Goal: Task Accomplishment & Management: Manage account settings

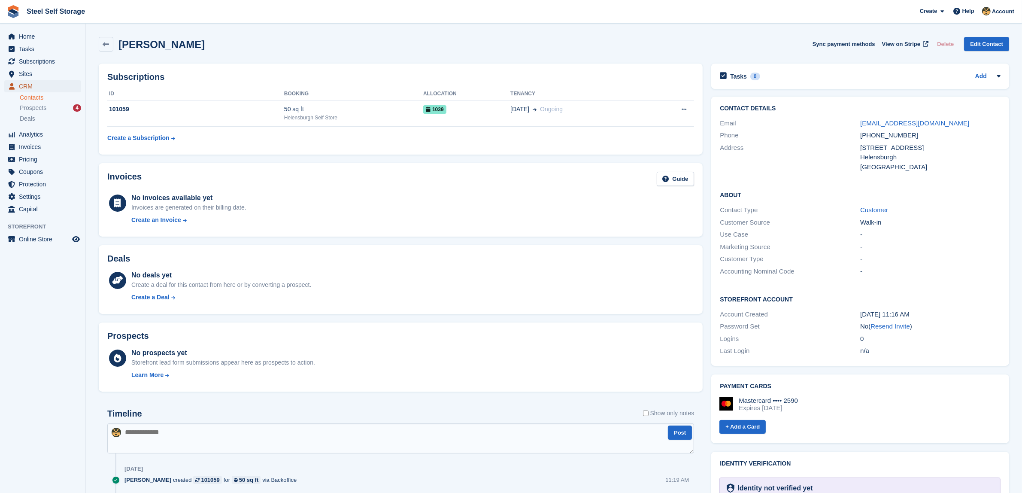
click at [26, 83] on span "CRM" at bounding box center [45, 86] width 52 height 12
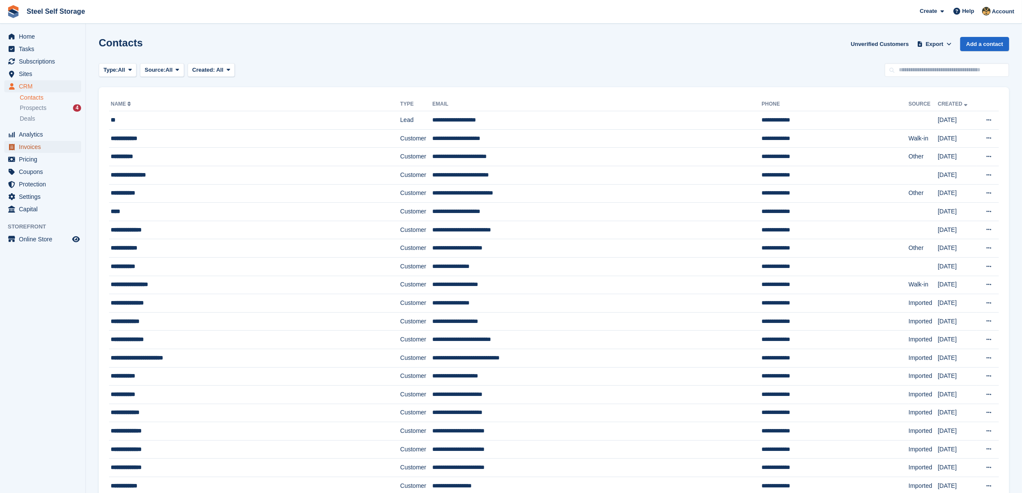
click at [50, 145] on span "Invoices" at bounding box center [45, 147] width 52 height 12
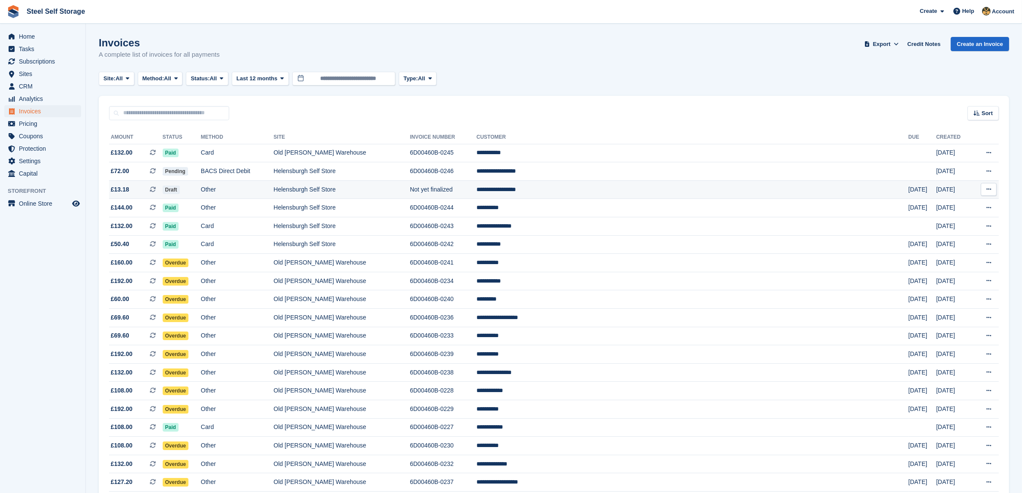
click at [476, 187] on td "Not yet finalized" at bounding box center [443, 189] width 67 height 18
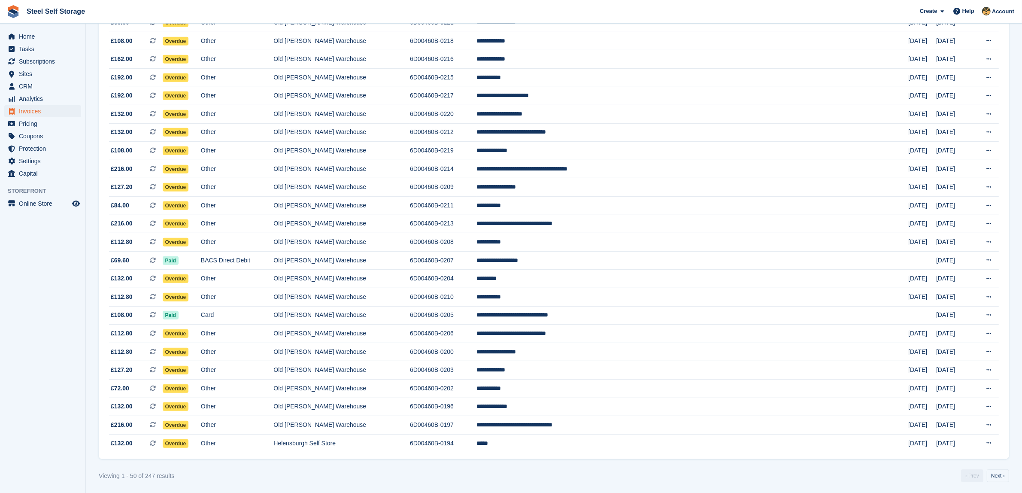
scroll to position [612, 0]
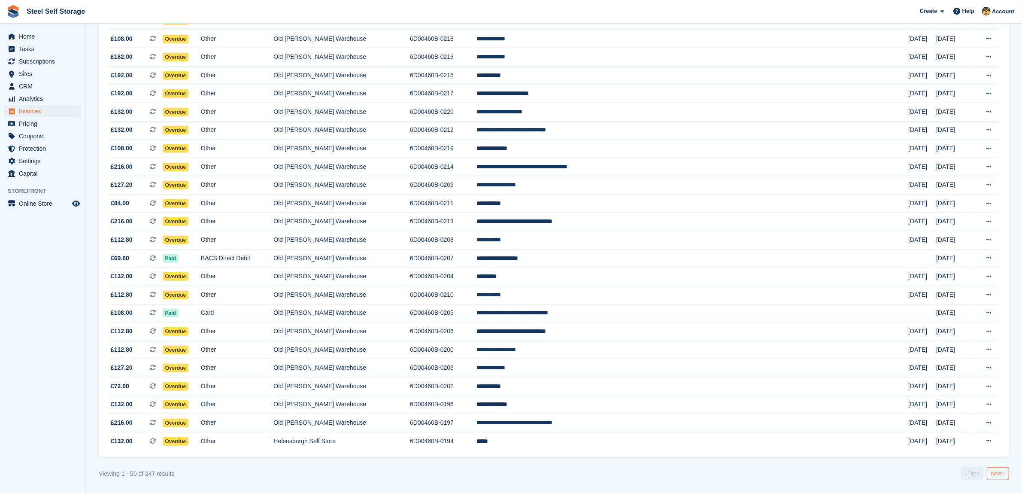
click at [1001, 475] on link "Next ›" at bounding box center [998, 473] width 22 height 13
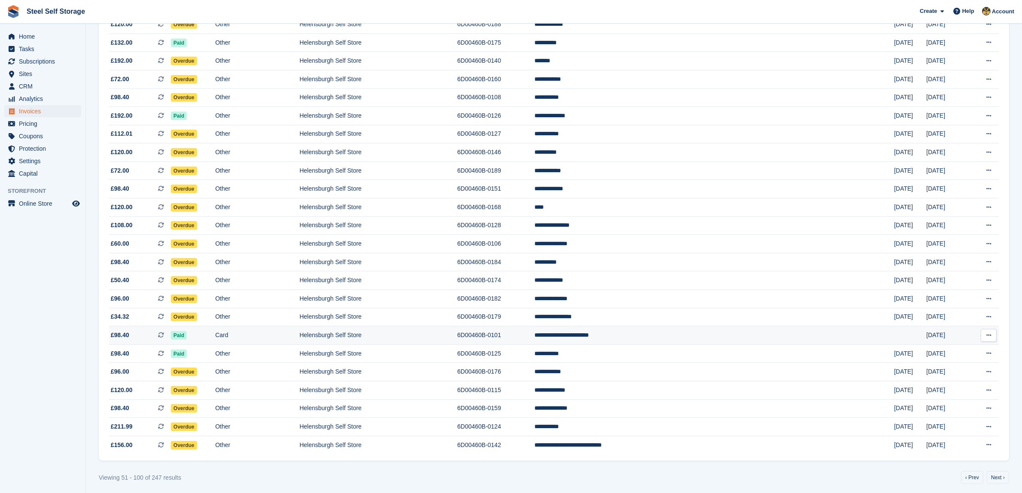
scroll to position [612, 0]
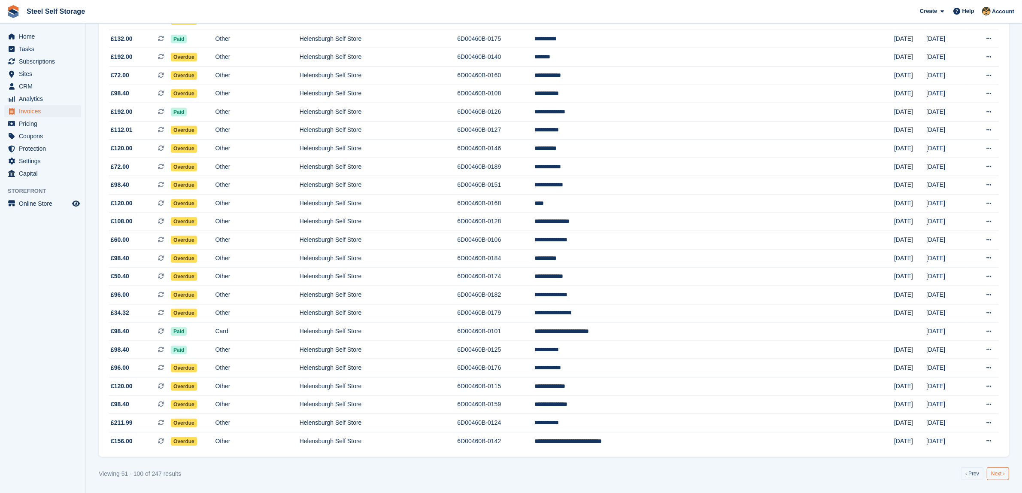
click at [999, 473] on link "Next ›" at bounding box center [998, 473] width 22 height 13
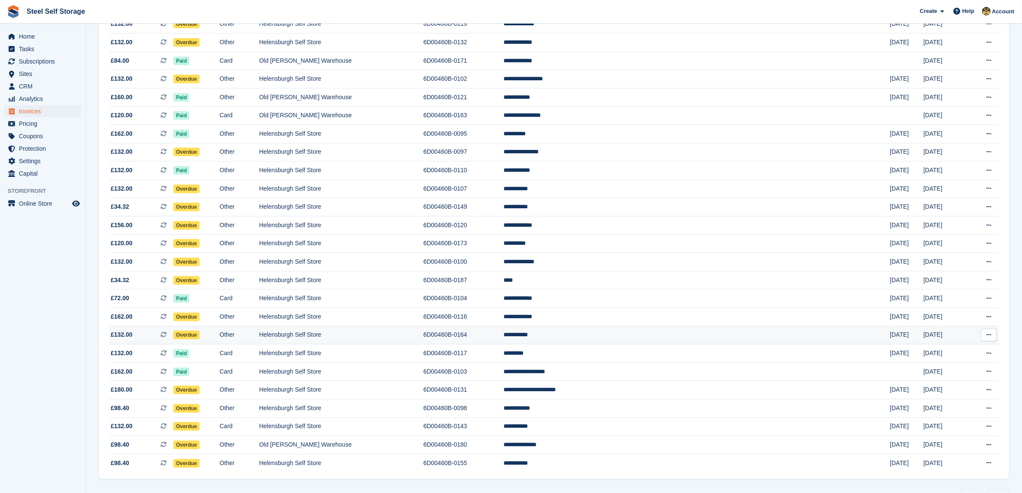
scroll to position [612, 0]
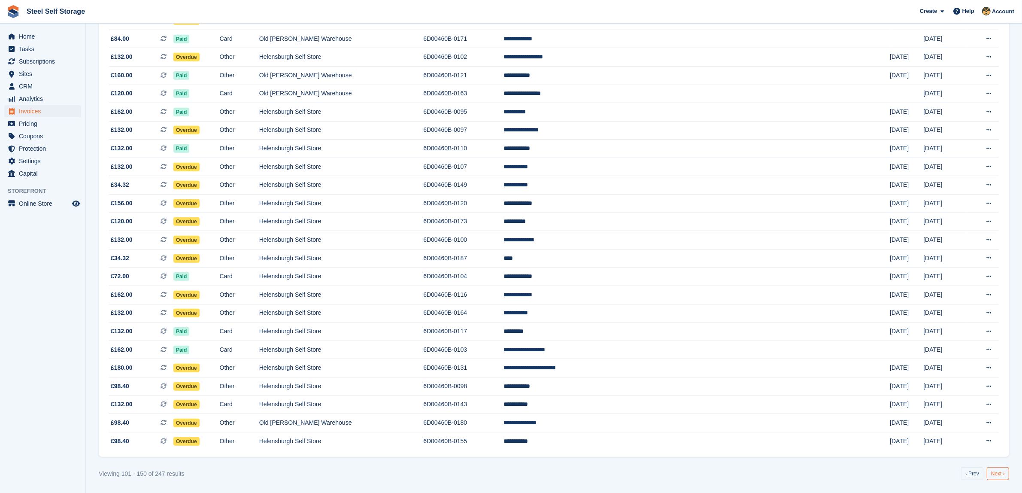
click at [1007, 476] on link "Next ›" at bounding box center [998, 473] width 22 height 13
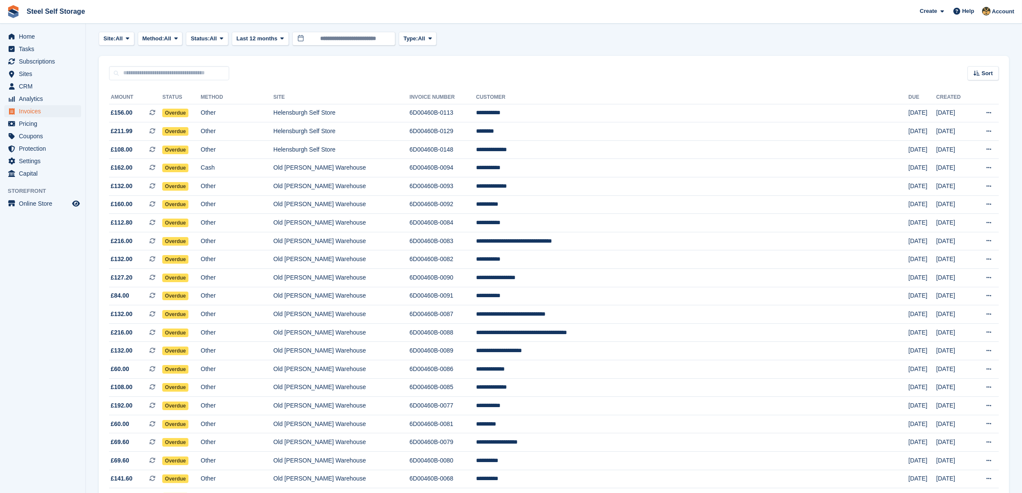
scroll to position [22, 0]
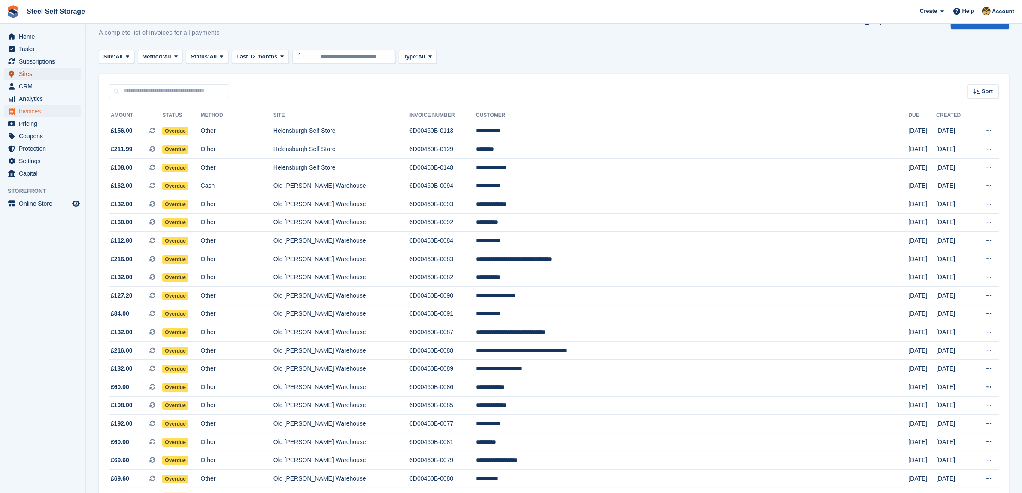
click at [41, 73] on span "Sites" at bounding box center [45, 74] width 52 height 12
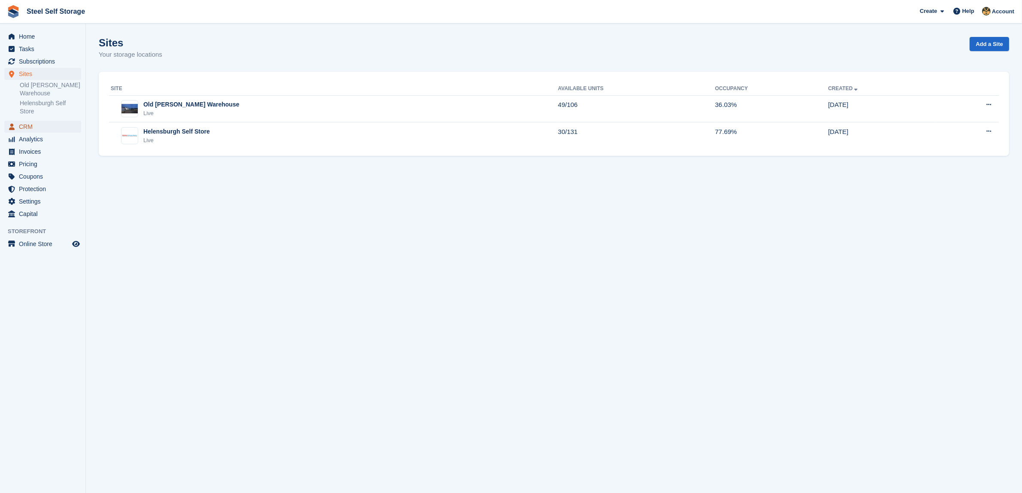
click at [52, 125] on span "CRM" at bounding box center [45, 127] width 52 height 12
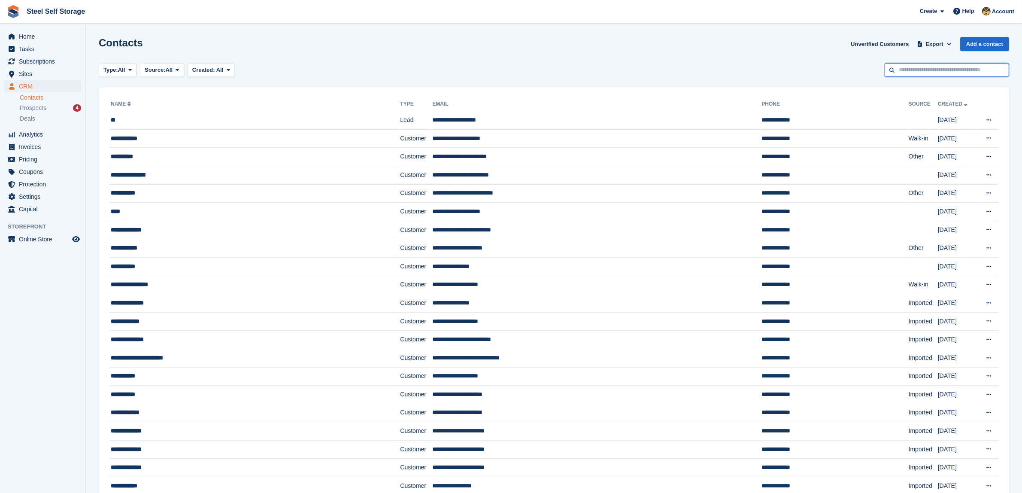
click at [928, 72] on input "text" at bounding box center [947, 70] width 124 height 14
type input "******"
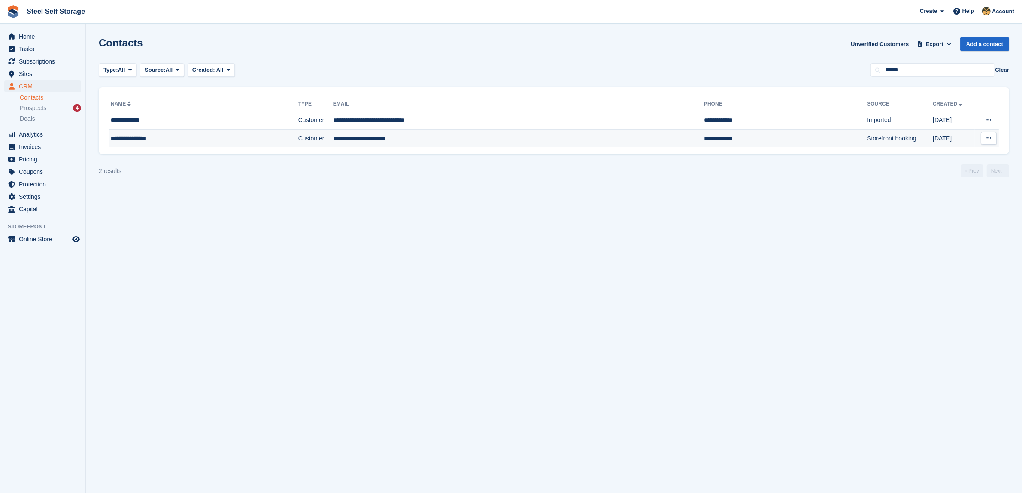
click at [552, 130] on td "**********" at bounding box center [518, 138] width 371 height 18
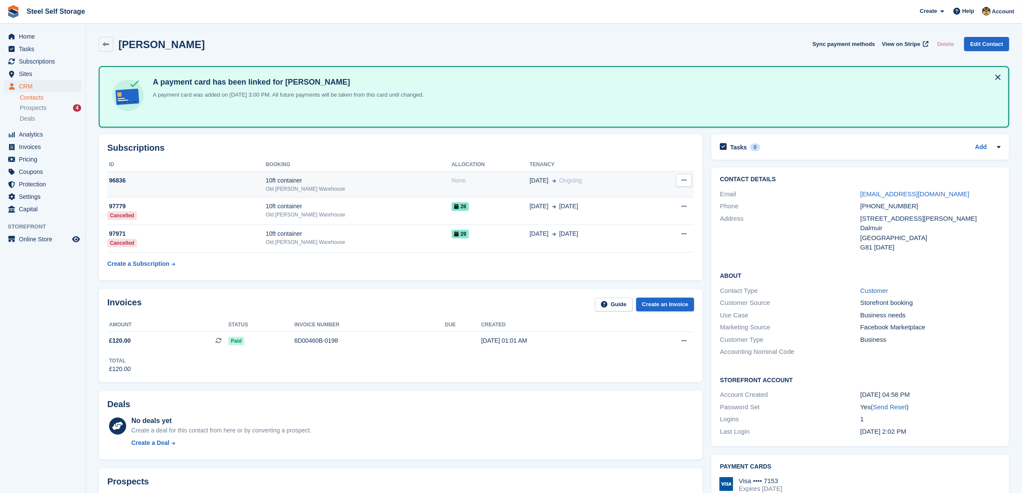
click at [690, 181] on button at bounding box center [684, 180] width 16 height 13
click at [651, 197] on p "Cancel subscription" at bounding box center [650, 196] width 75 height 11
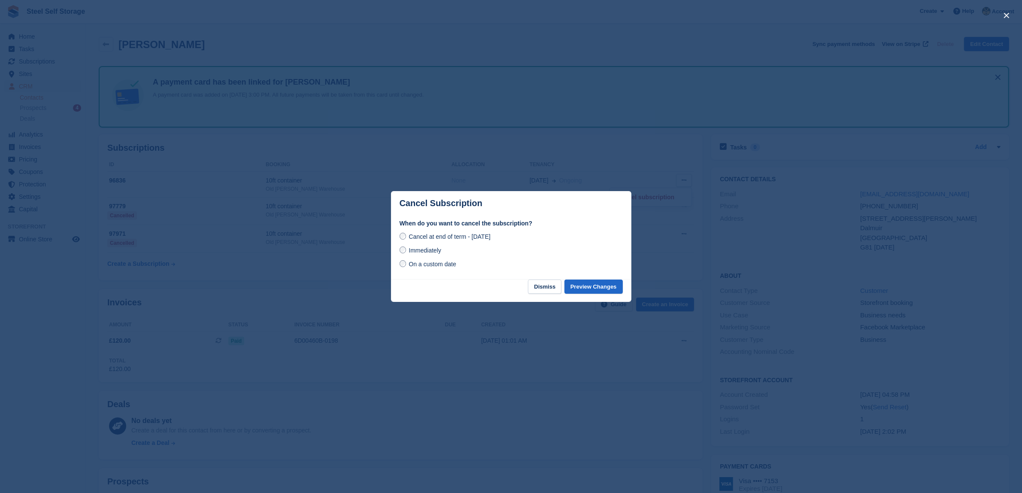
click at [415, 248] on span "Immediately" at bounding box center [425, 250] width 32 height 7
click at [362, 288] on div at bounding box center [511, 246] width 1022 height 493
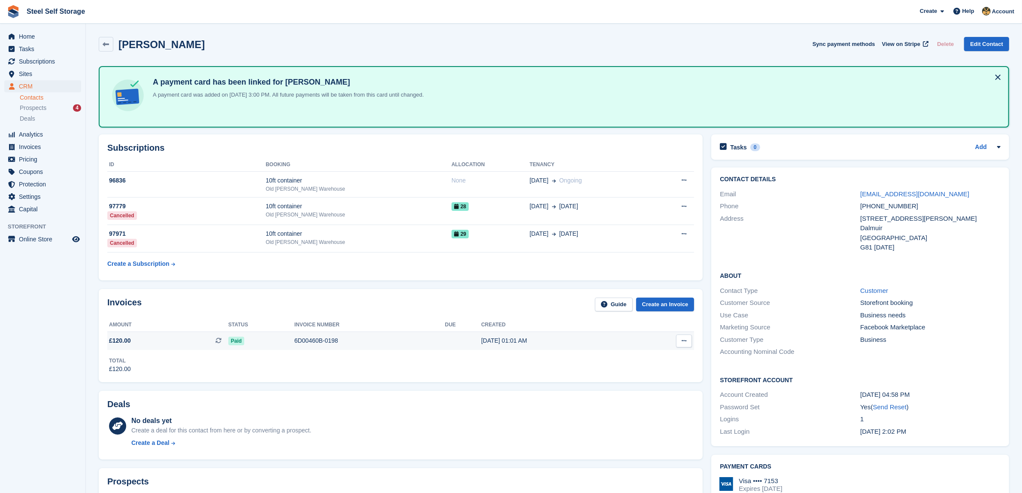
click at [246, 346] on td "Paid" at bounding box center [261, 341] width 66 height 18
click at [682, 182] on button at bounding box center [684, 180] width 16 height 13
click at [649, 199] on p "Cancel subscription" at bounding box center [650, 196] width 75 height 11
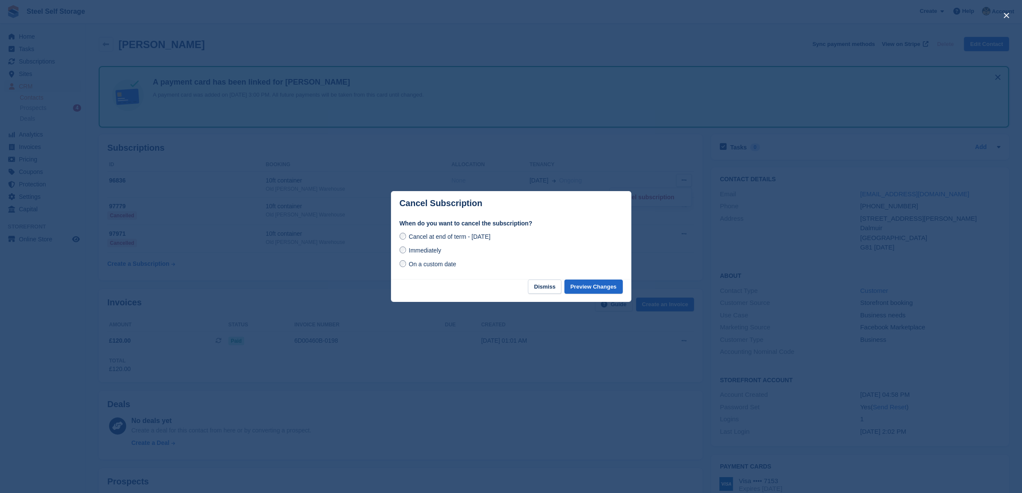
click at [434, 252] on span "Immediately" at bounding box center [425, 250] width 32 height 7
click at [604, 290] on button "Preview Changes" at bounding box center [593, 286] width 58 height 14
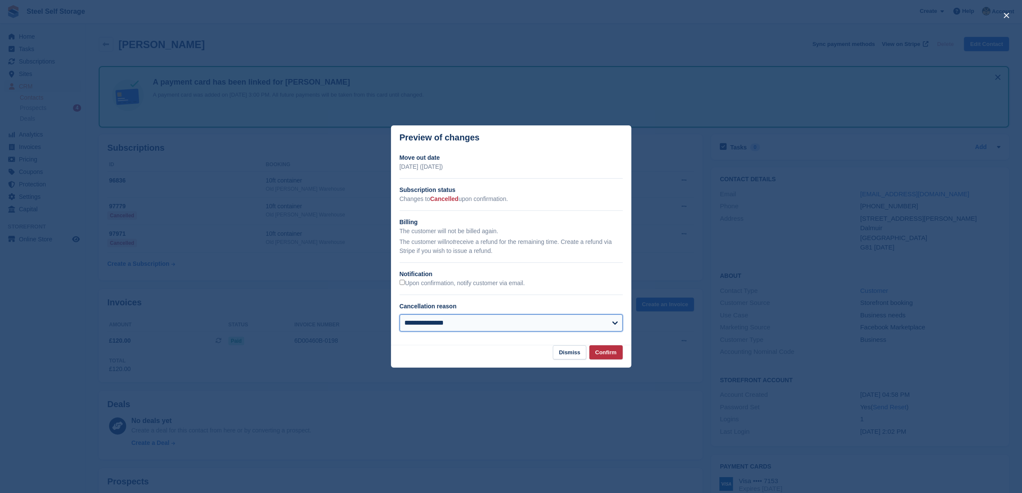
click at [438, 322] on select "**********" at bounding box center [511, 322] width 223 height 17
click at [464, 335] on div "**********" at bounding box center [511, 326] width 223 height 24
click at [407, 278] on h2 "Notification" at bounding box center [511, 274] width 223 height 9
click at [610, 348] on button "Confirm" at bounding box center [605, 352] width 33 height 14
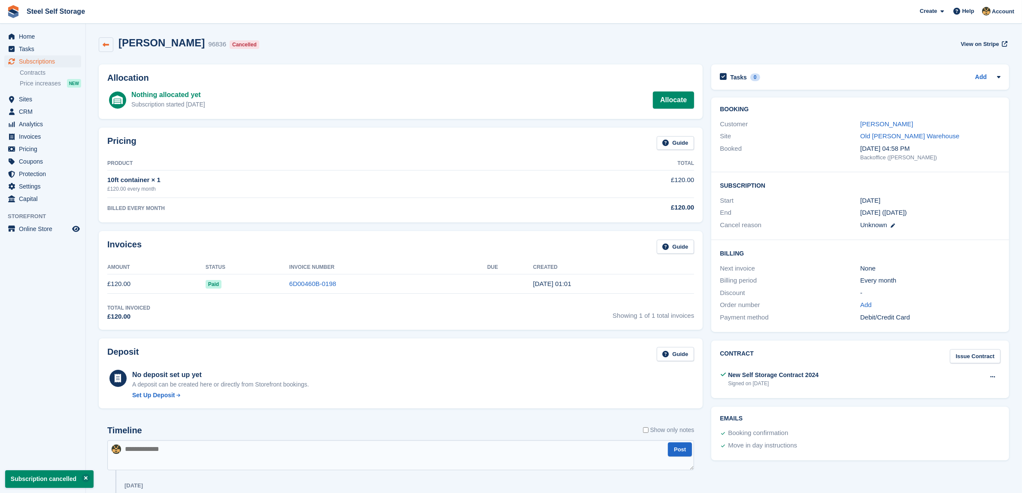
click at [111, 45] on link at bounding box center [106, 44] width 15 height 15
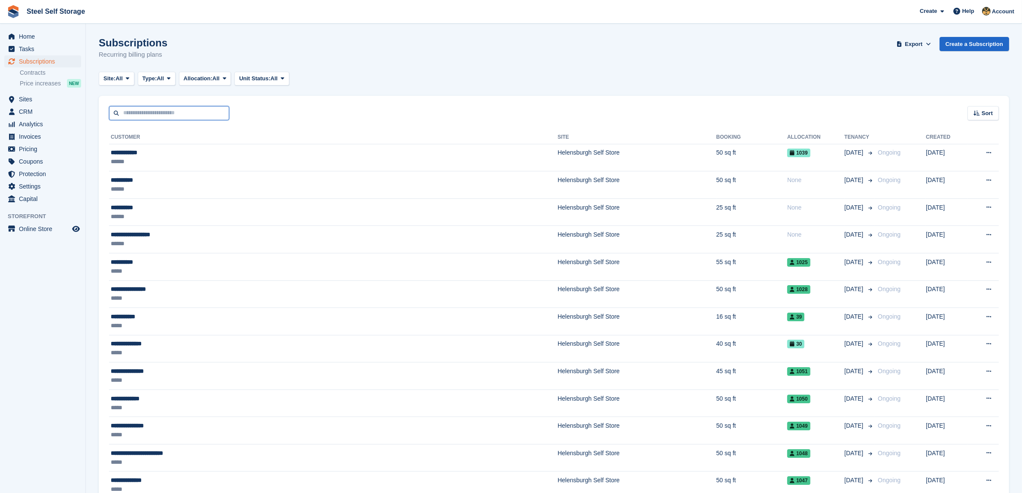
click at [184, 111] on input "text" at bounding box center [169, 113] width 120 height 14
type input "*****"
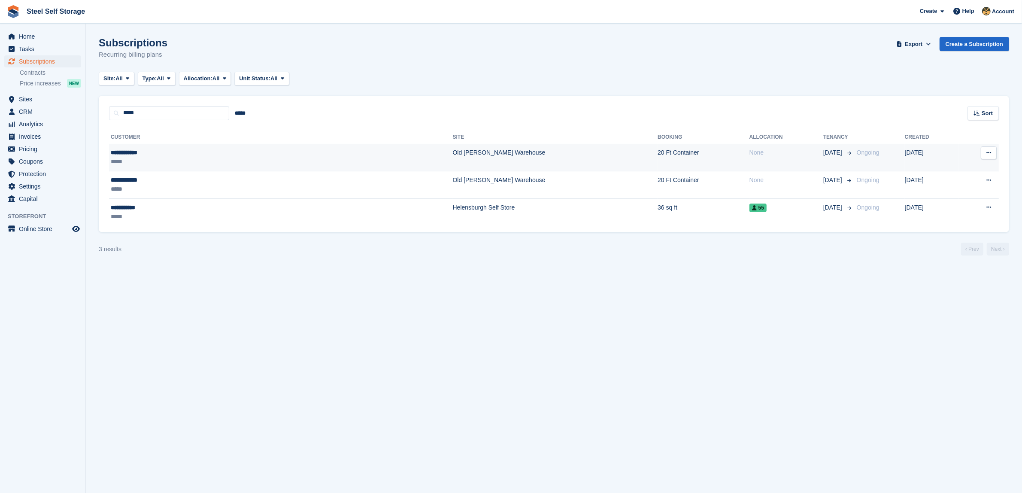
click at [453, 164] on td "Old [PERSON_NAME] Warehouse" at bounding box center [555, 157] width 205 height 27
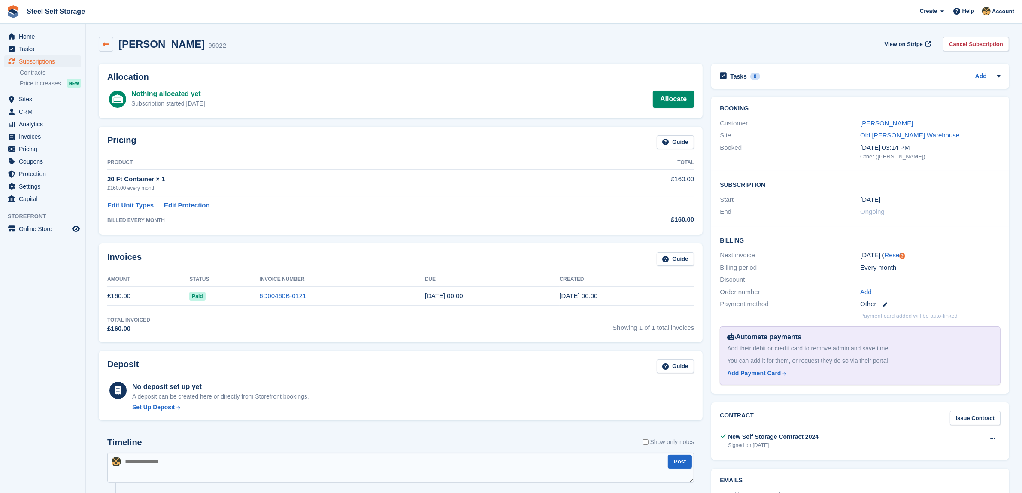
click at [103, 47] on icon at bounding box center [106, 44] width 6 height 6
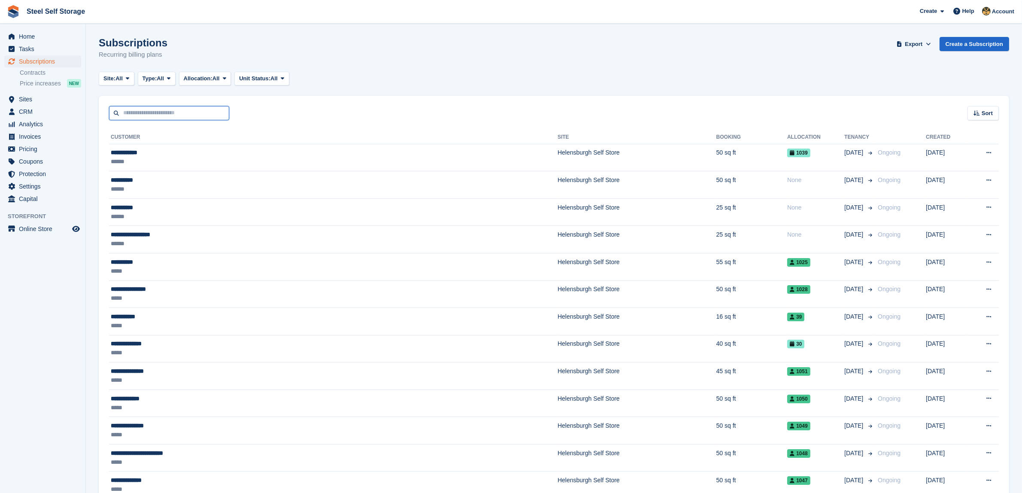
click at [156, 114] on input "text" at bounding box center [169, 113] width 120 height 14
type input "****"
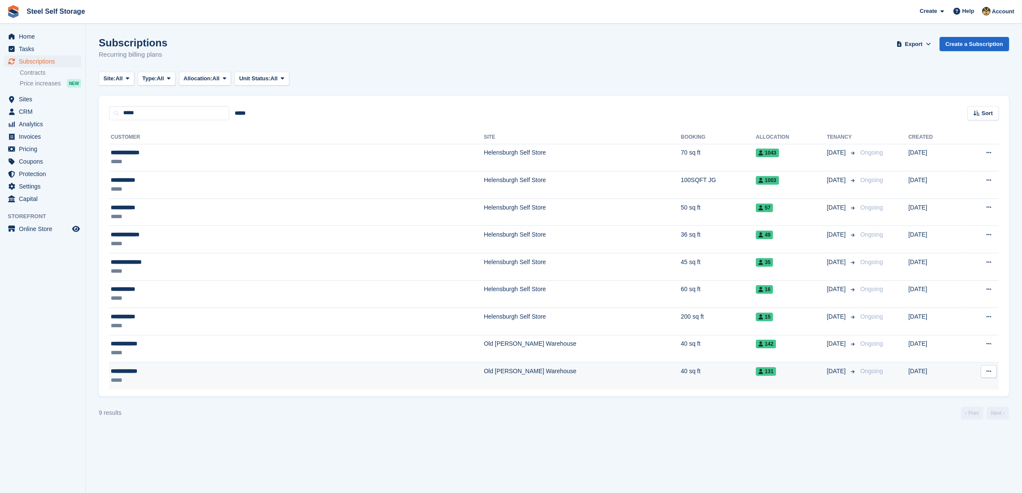
click at [484, 378] on td "Old [PERSON_NAME] Warehouse" at bounding box center [582, 375] width 197 height 27
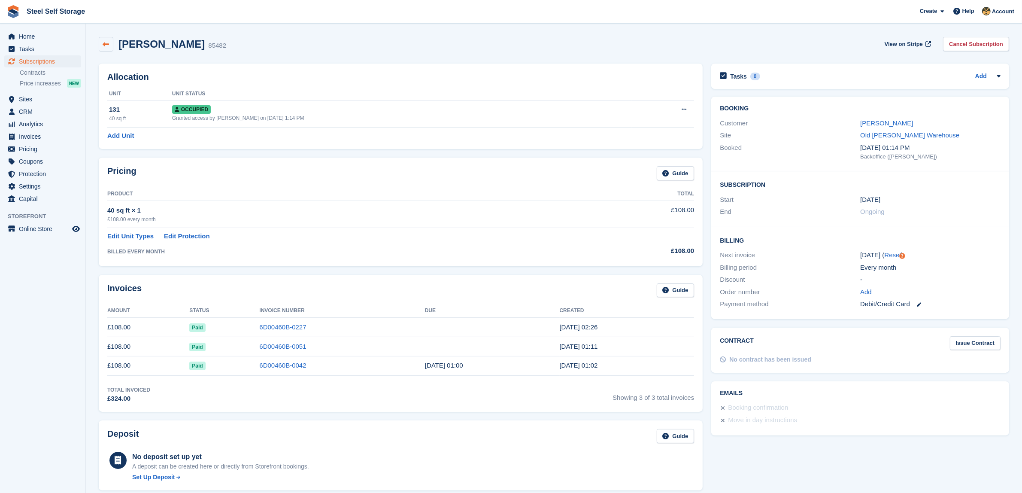
click at [105, 49] on link at bounding box center [106, 44] width 15 height 15
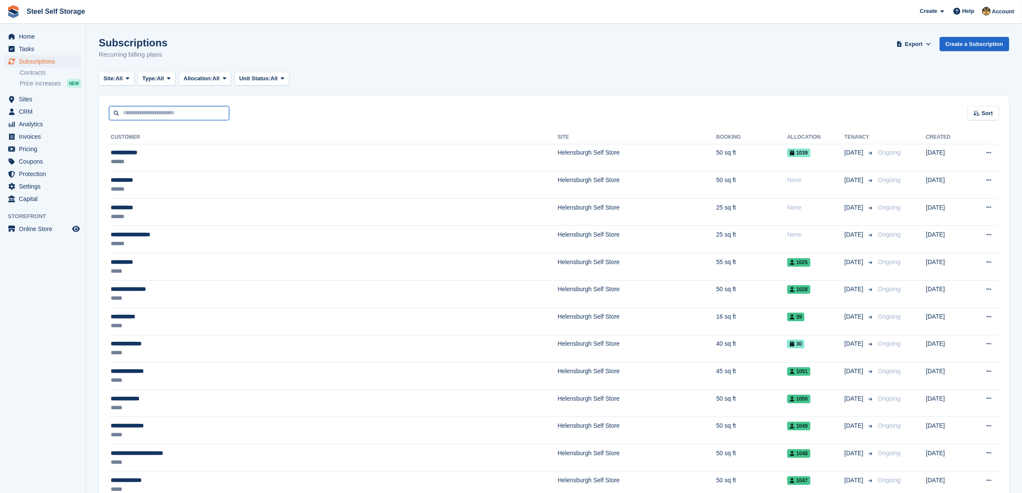
click at [168, 111] on input "text" at bounding box center [169, 113] width 120 height 14
type input "****"
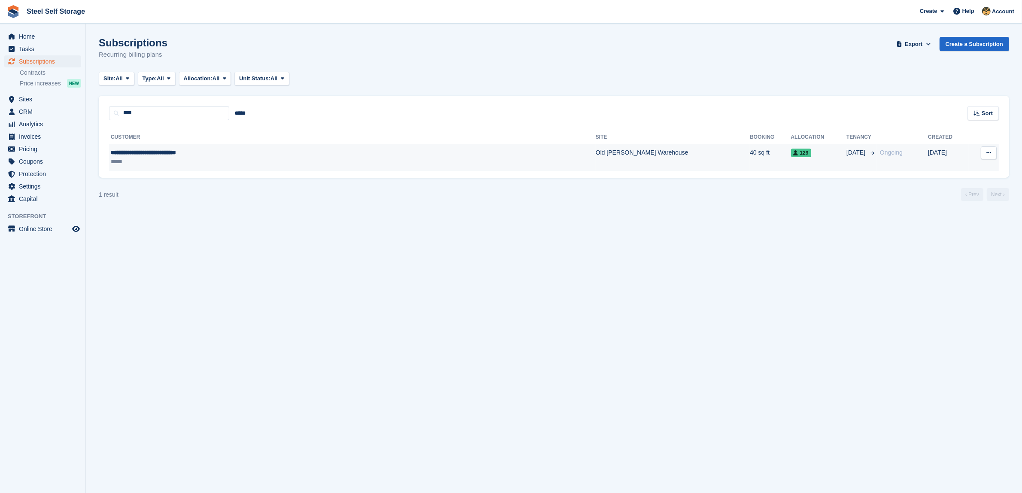
click at [750, 164] on td "40 sq ft" at bounding box center [770, 157] width 41 height 27
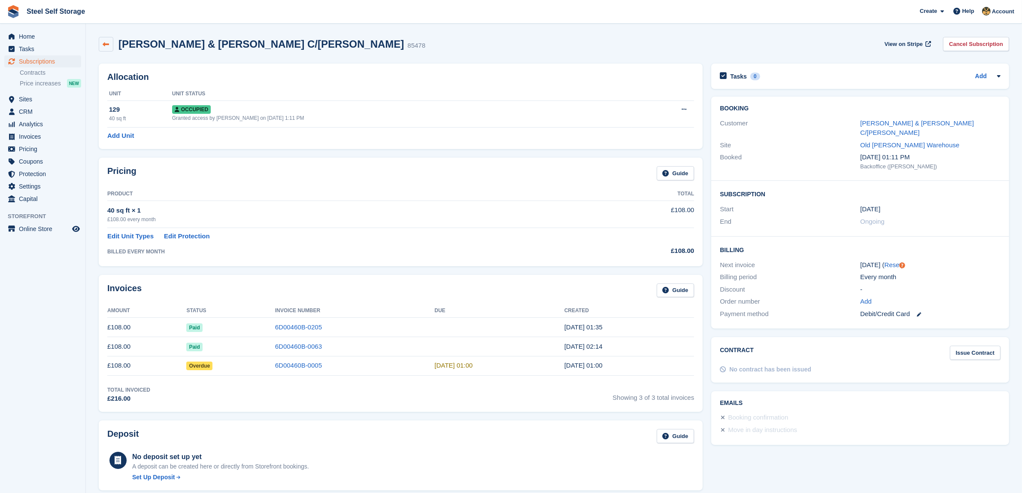
click at [100, 41] on div "ELAINE FLEMING & JIM COYLE C/DALE 85478 View on Stripe Cancel Subscription" at bounding box center [553, 46] width 919 height 27
click at [109, 43] on icon at bounding box center [106, 44] width 6 height 6
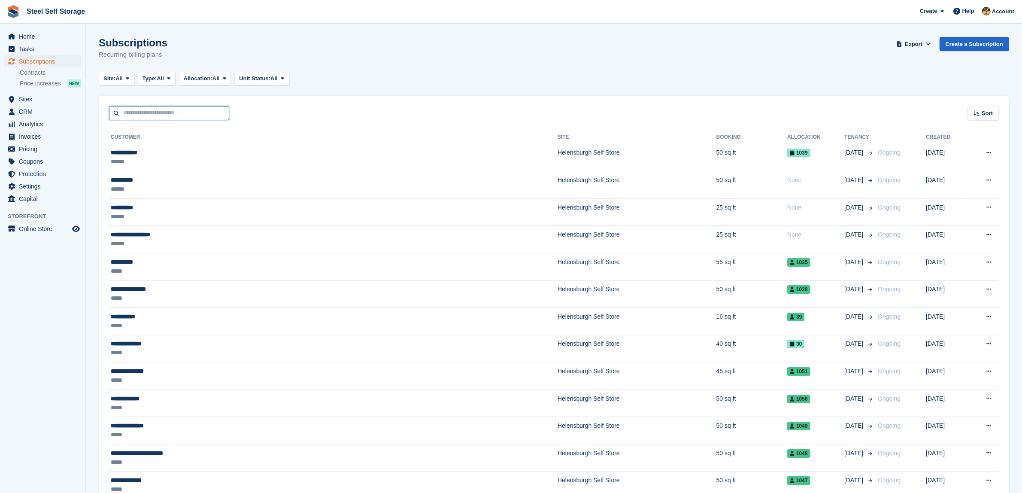
click at [198, 114] on input "text" at bounding box center [169, 113] width 120 height 14
type input "*****"
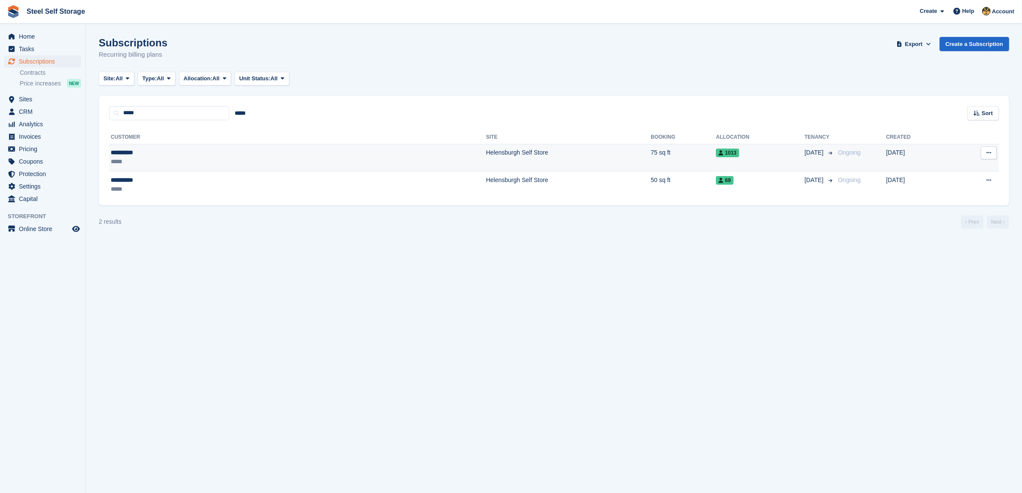
click at [486, 155] on td "Helensburgh Self Store" at bounding box center [568, 157] width 165 height 27
